Goal: Information Seeking & Learning: Understand process/instructions

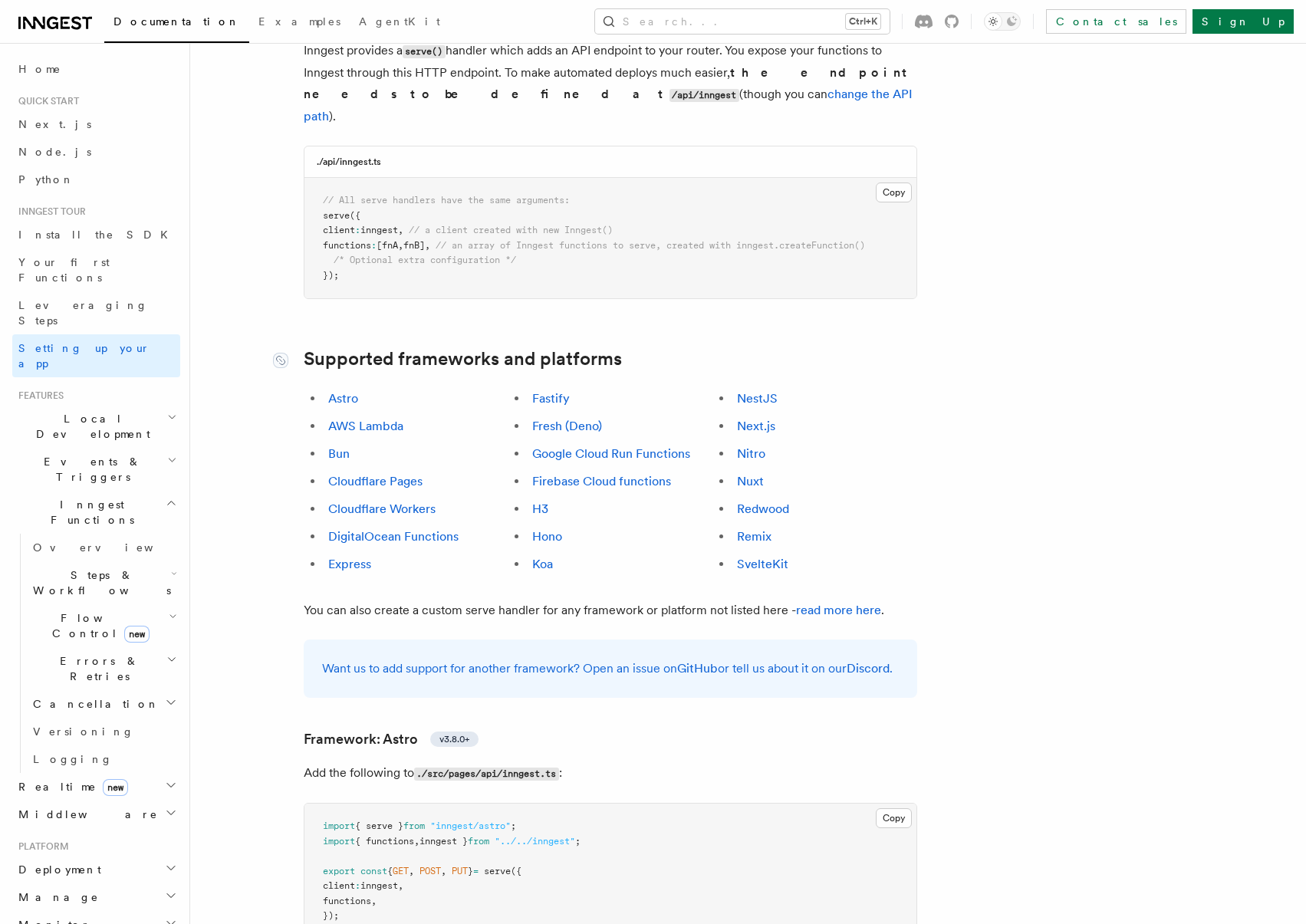
scroll to position [460, 0]
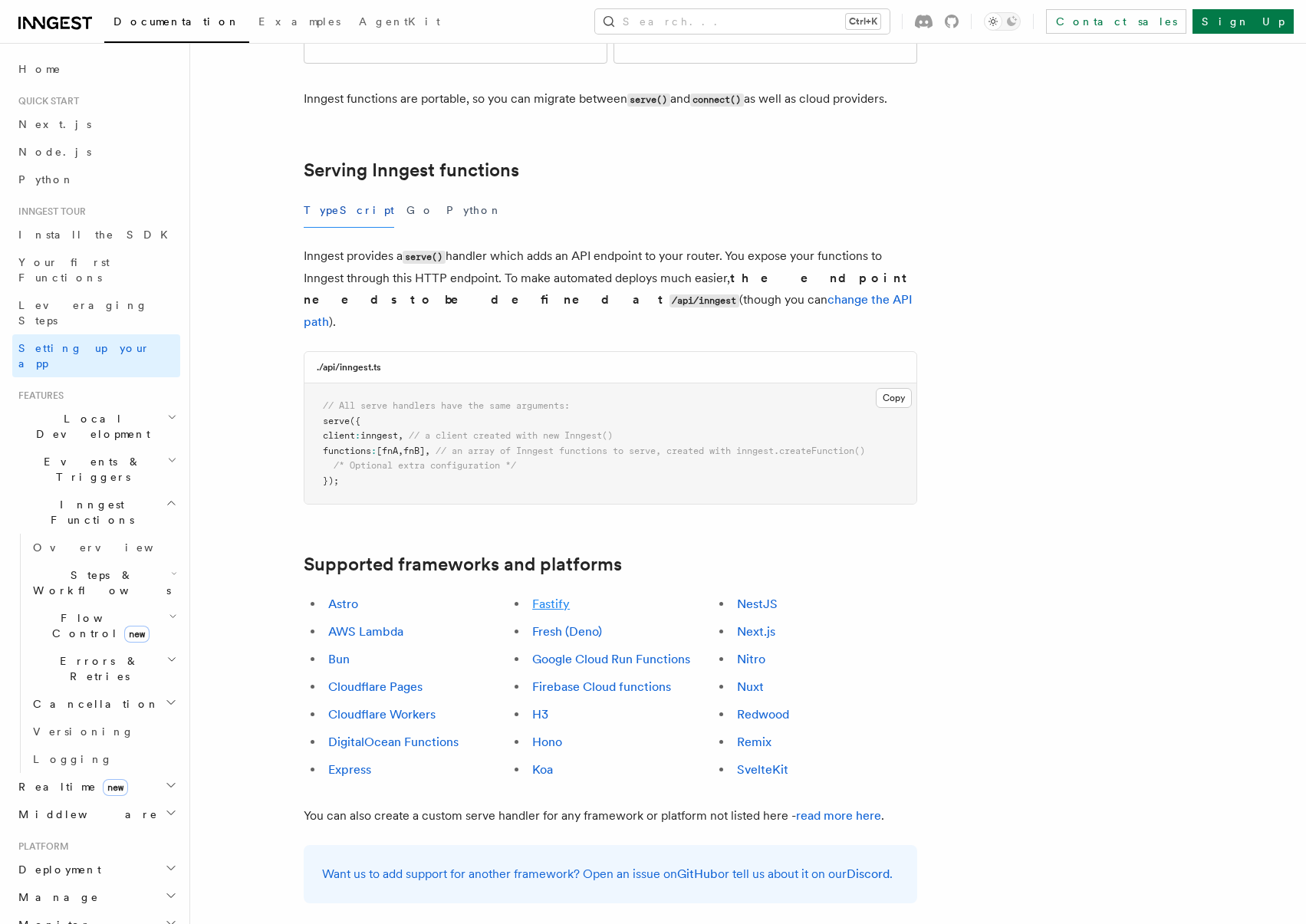
click at [551, 597] on link "Fastify" at bounding box center [551, 604] width 38 height 15
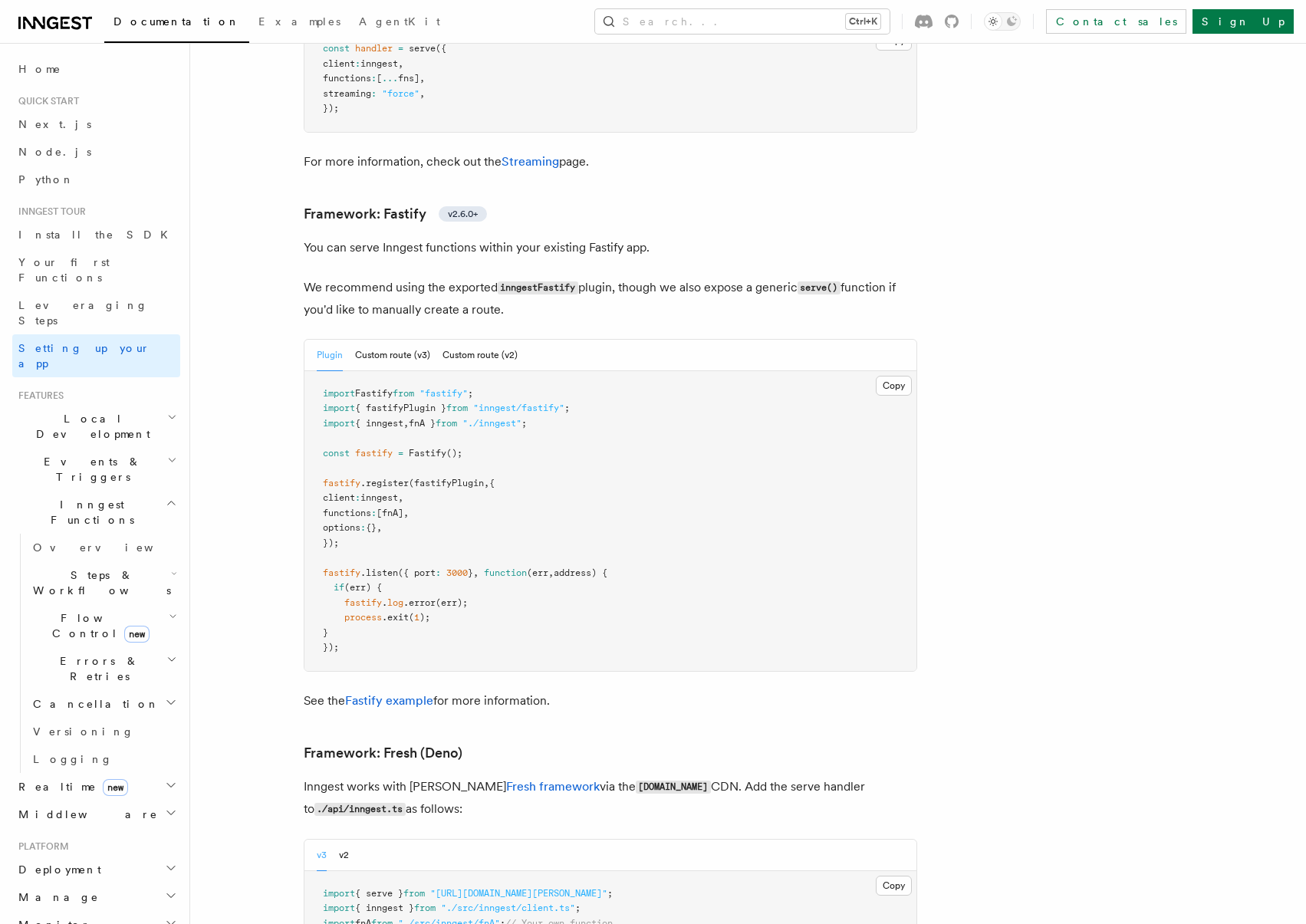
scroll to position [4711, 0]
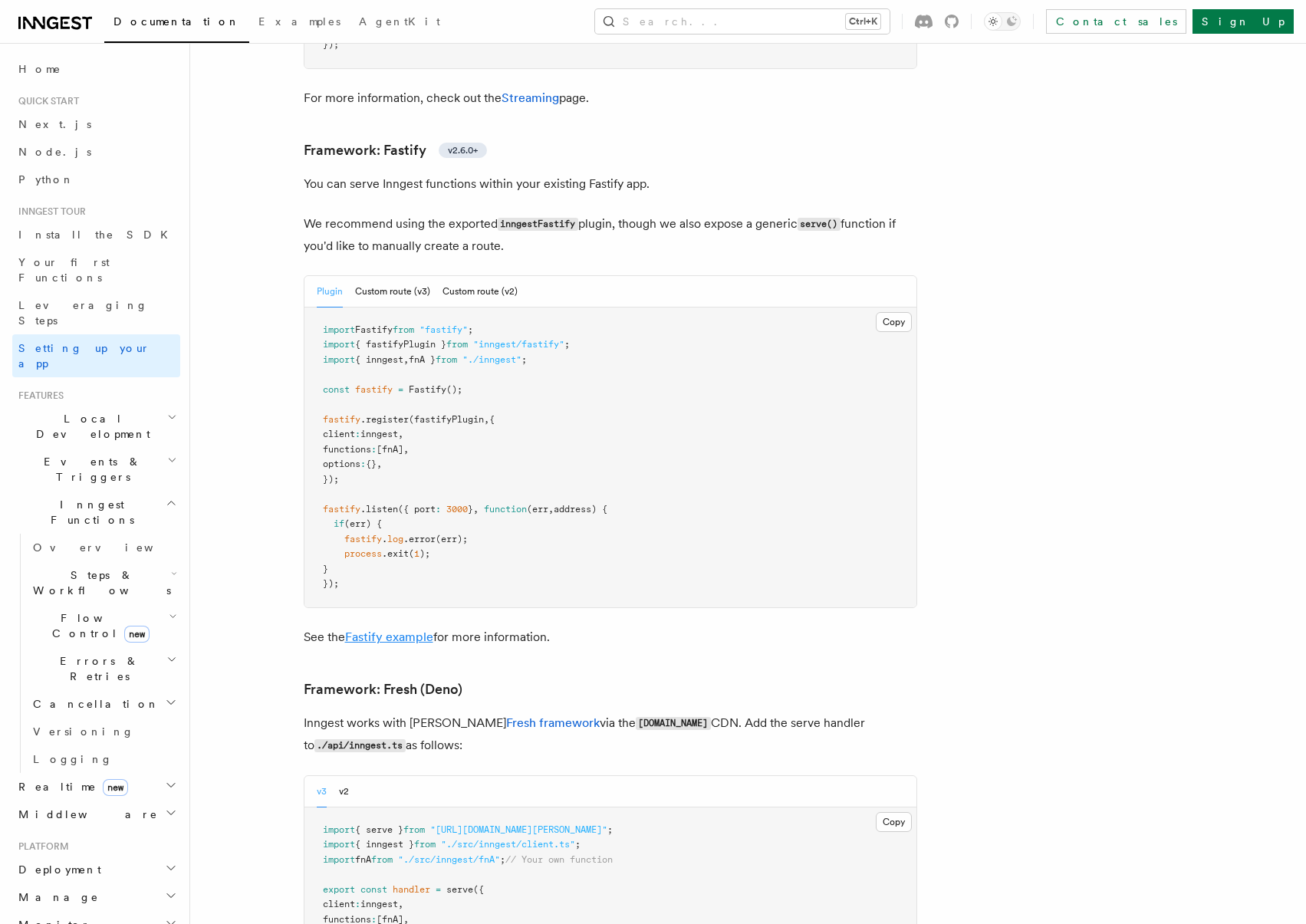
click at [392, 630] on link "Fastify example" at bounding box center [389, 637] width 88 height 15
click at [406, 276] on button "Custom route (v3)" at bounding box center [392, 292] width 75 height 31
click at [455, 276] on button "Custom route (v2)" at bounding box center [480, 292] width 75 height 31
click at [382, 276] on button "Custom route (v3)" at bounding box center [392, 292] width 75 height 31
click at [479, 276] on button "Custom route (v2)" at bounding box center [480, 292] width 75 height 31
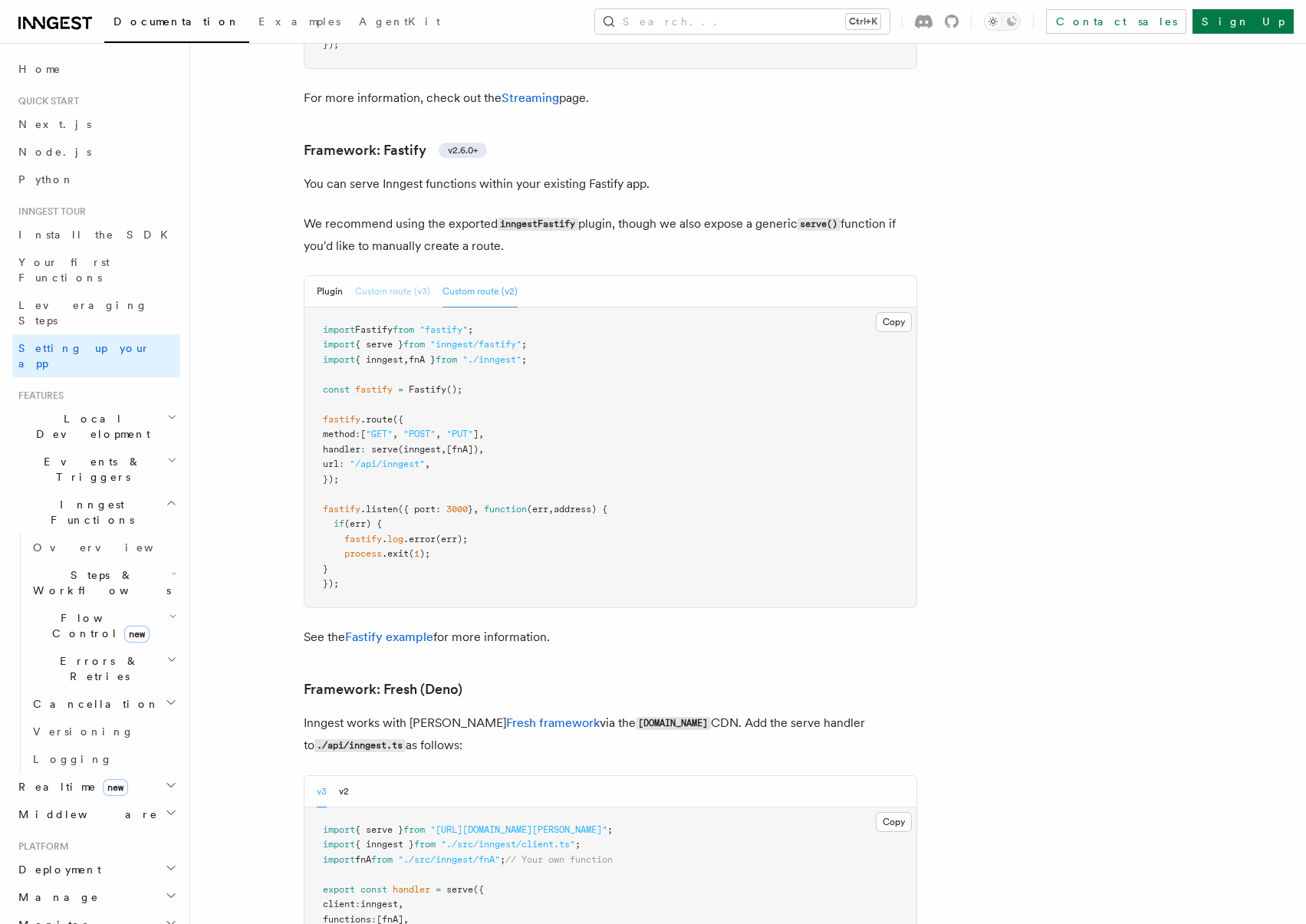
click at [388, 276] on button "Custom route (v3)" at bounding box center [392, 292] width 75 height 31
click at [480, 276] on button "Custom route (v2)" at bounding box center [480, 292] width 75 height 31
click at [400, 276] on button "Custom route (v3)" at bounding box center [392, 292] width 75 height 31
click at [472, 276] on button "Custom route (v2)" at bounding box center [480, 292] width 75 height 31
click at [406, 276] on button "Custom route (v3)" at bounding box center [392, 292] width 75 height 31
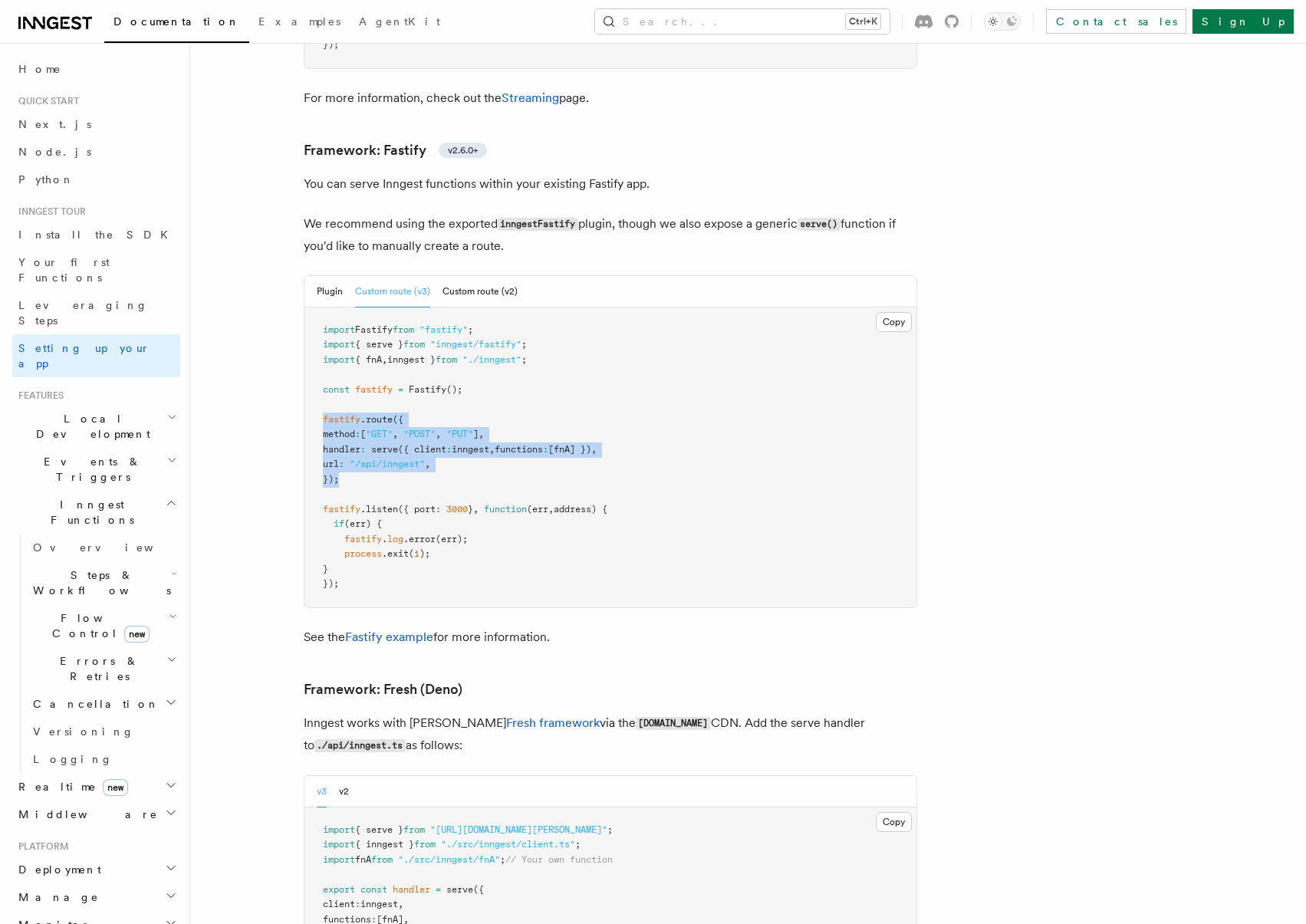
drag, startPoint x: 355, startPoint y: 409, endPoint x: 301, endPoint y: 357, distance: 75.0
copy code "fastify .route ({ method : [ "GET" , "POST" , "PUT" ] , handler : serve ({ clie…"
